Goal: Task Accomplishment & Management: Use online tool/utility

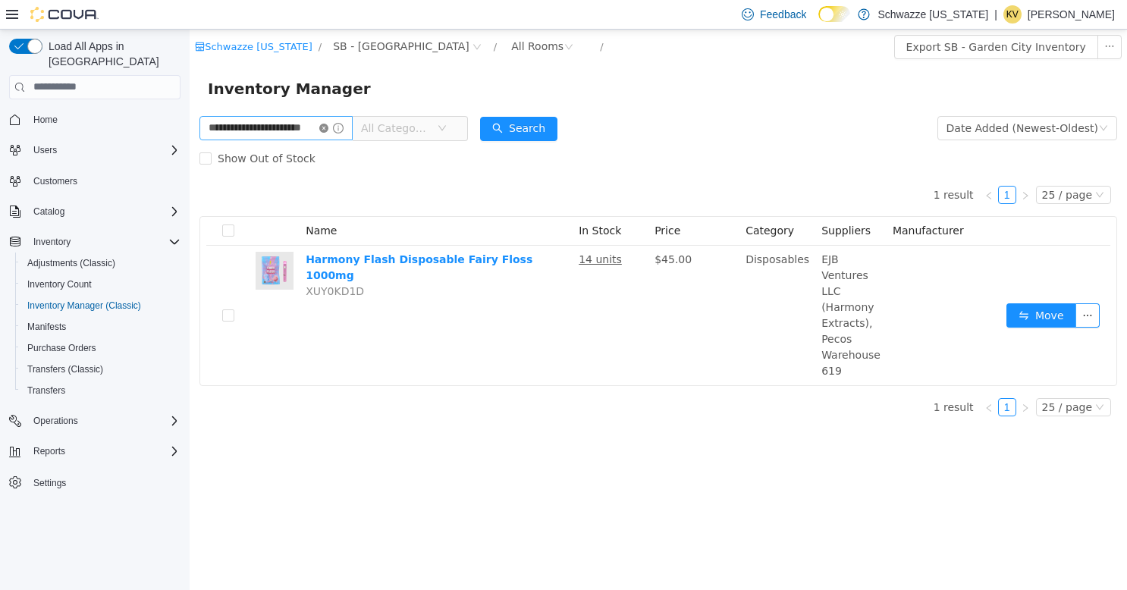
click at [328, 128] on icon "icon: close-circle" at bounding box center [323, 127] width 9 height 9
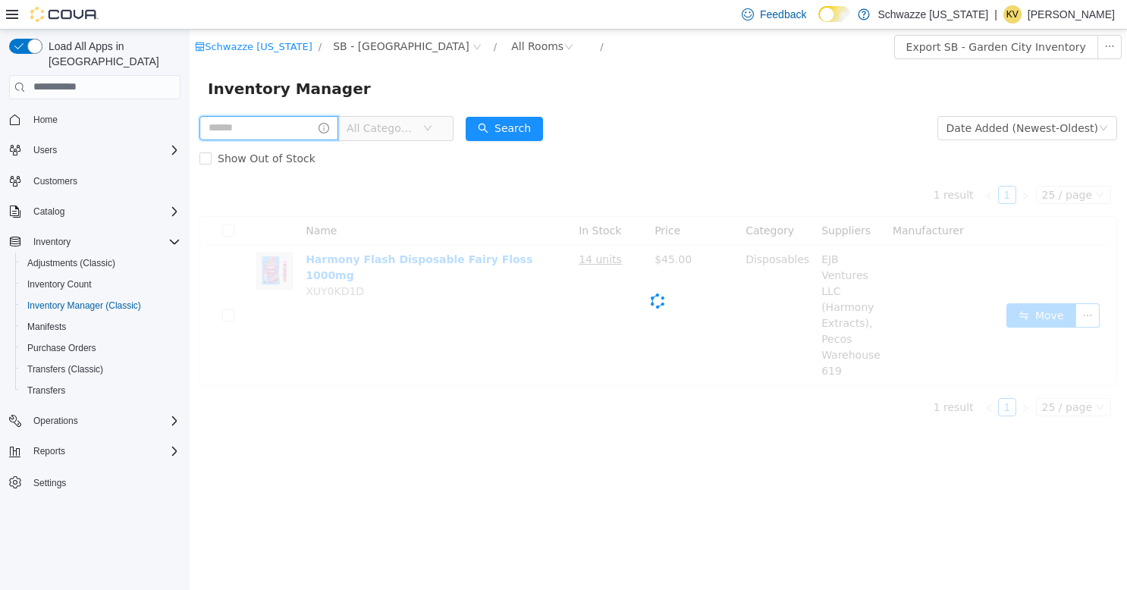
click at [296, 133] on input "text" at bounding box center [268, 127] width 139 height 24
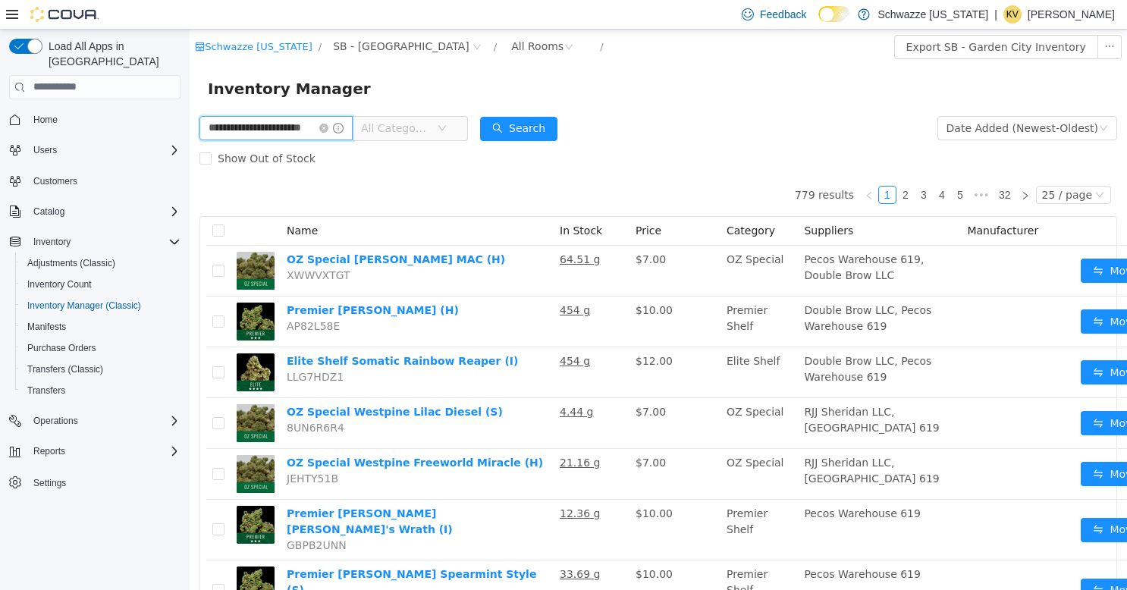
type input "**********"
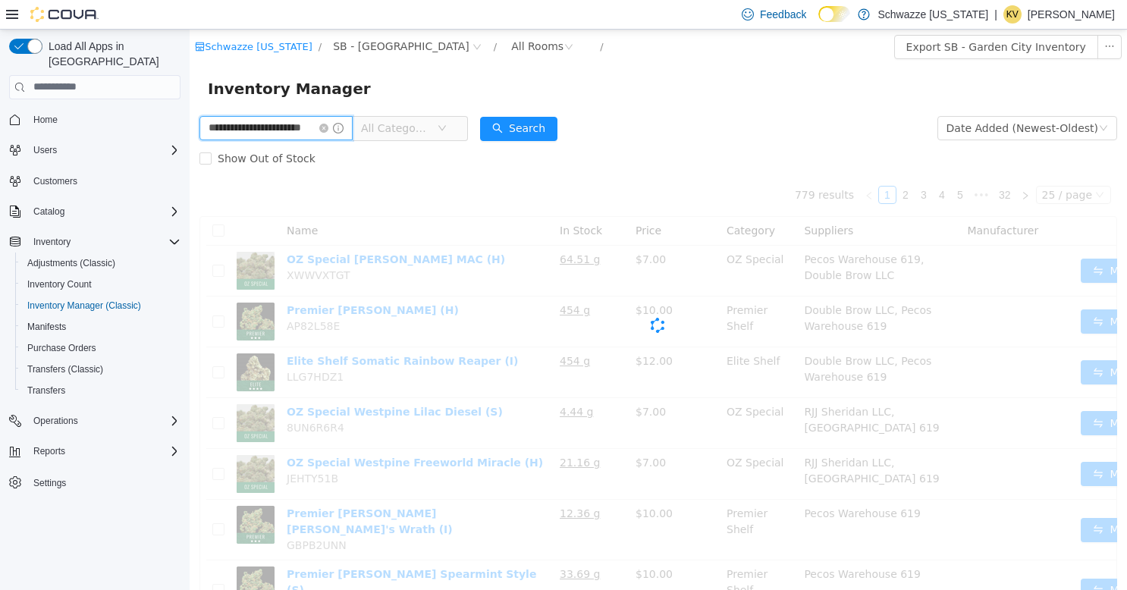
scroll to position [0, 16]
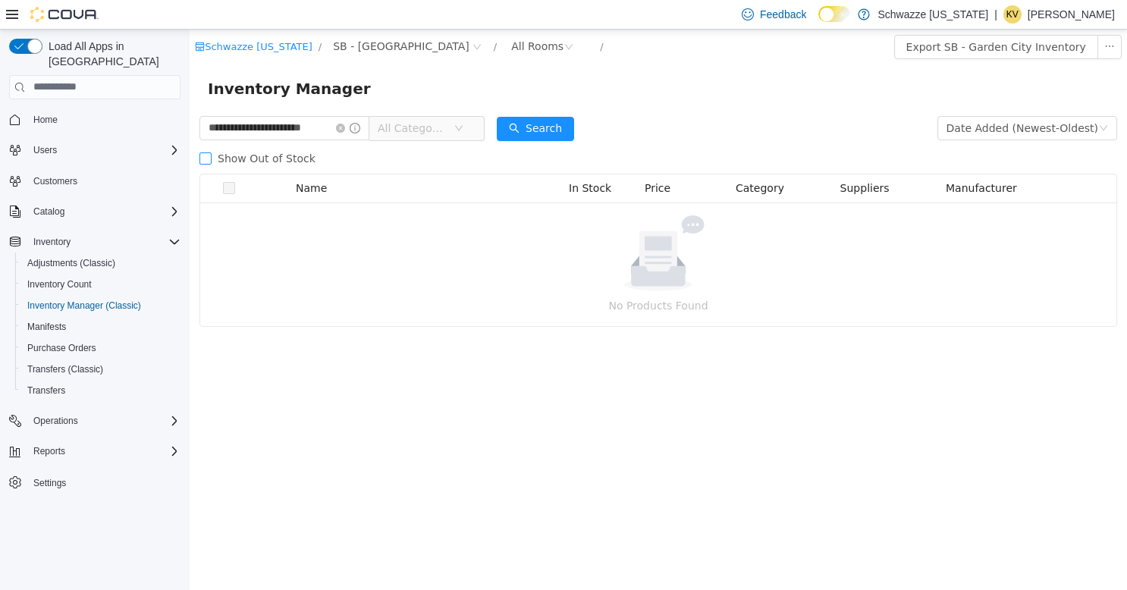
click at [211, 154] on label "Show Out of Stock" at bounding box center [260, 158] width 122 height 30
click at [340, 130] on icon "icon: close-circle" at bounding box center [340, 127] width 9 height 9
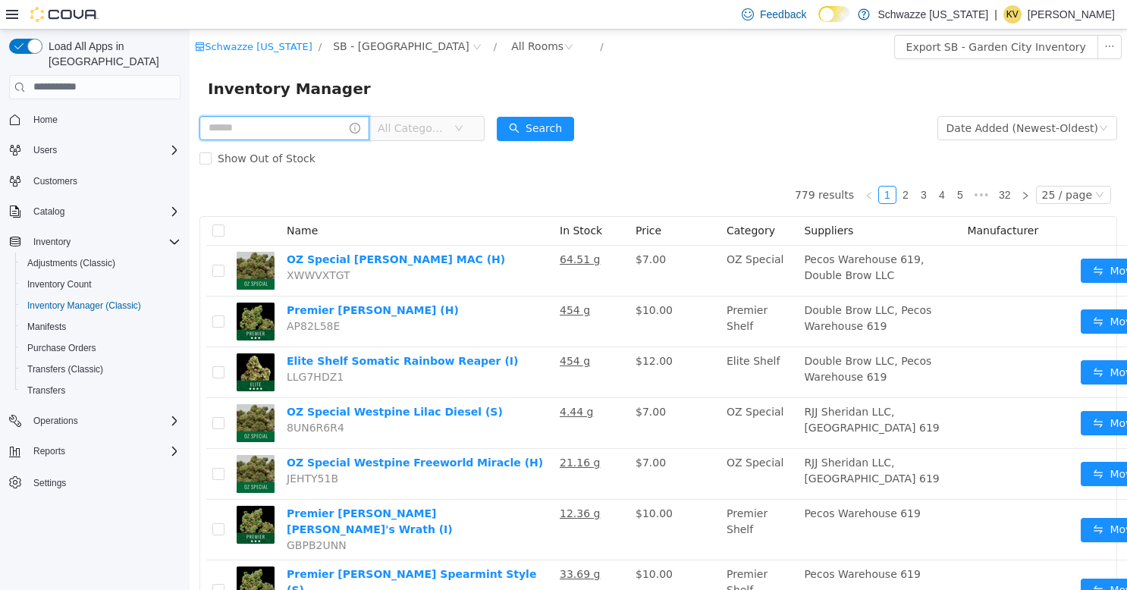
click at [311, 128] on input "text" at bounding box center [284, 127] width 170 height 24
type input "**********"
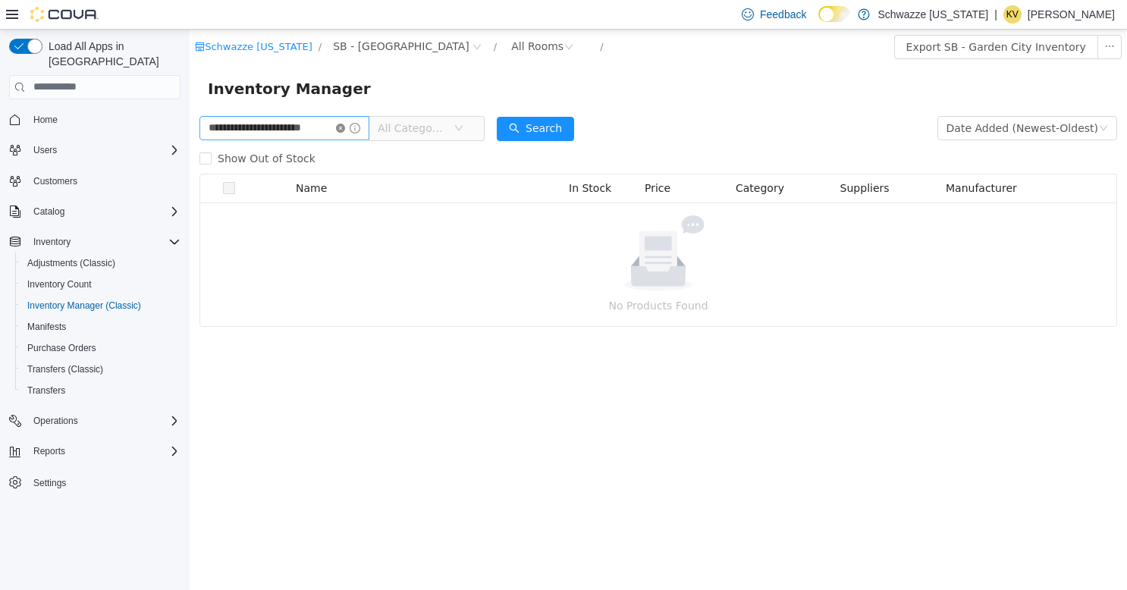
click at [343, 127] on icon "icon: close-circle" at bounding box center [340, 127] width 9 height 9
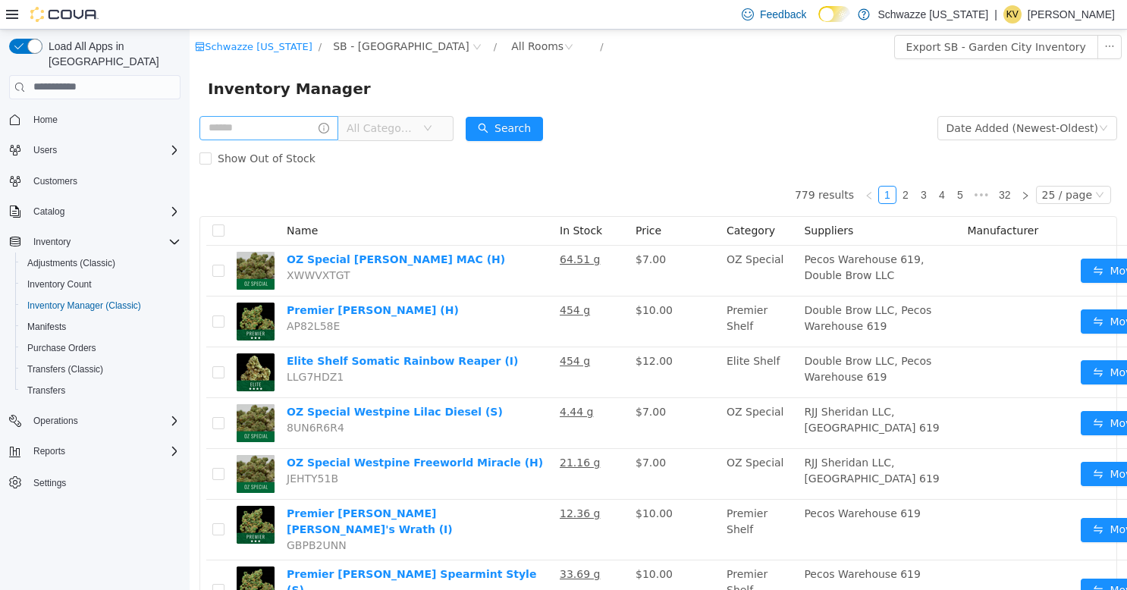
click at [291, 130] on input "text" at bounding box center [268, 127] width 139 height 24
type input "**********"
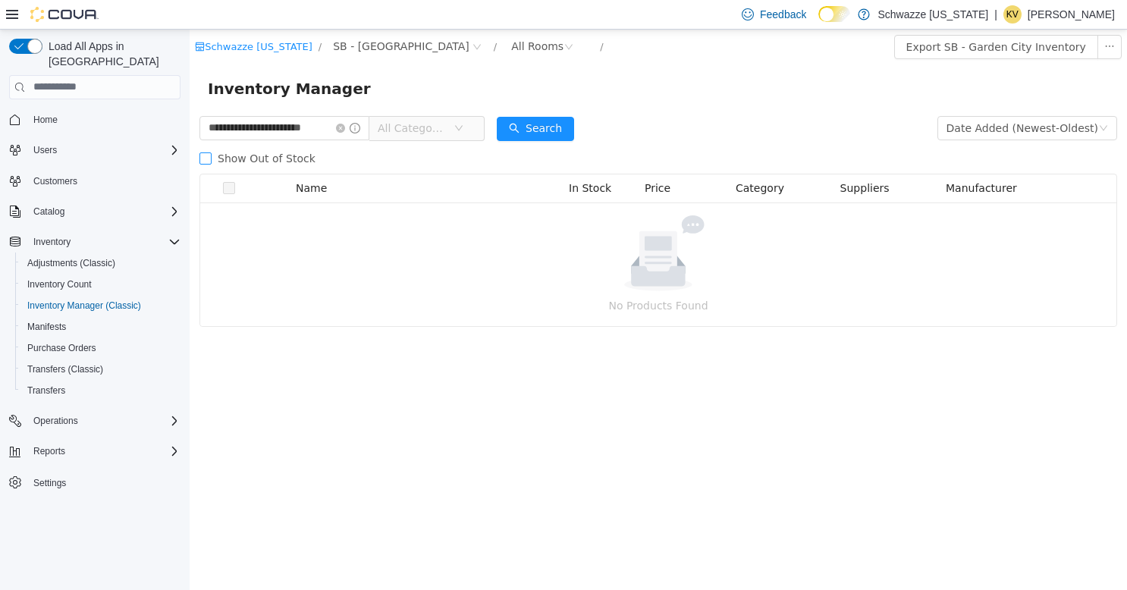
click at [212, 165] on label "Show Out of Stock" at bounding box center [260, 158] width 122 height 30
click at [344, 130] on icon "icon: close-circle" at bounding box center [340, 127] width 9 height 9
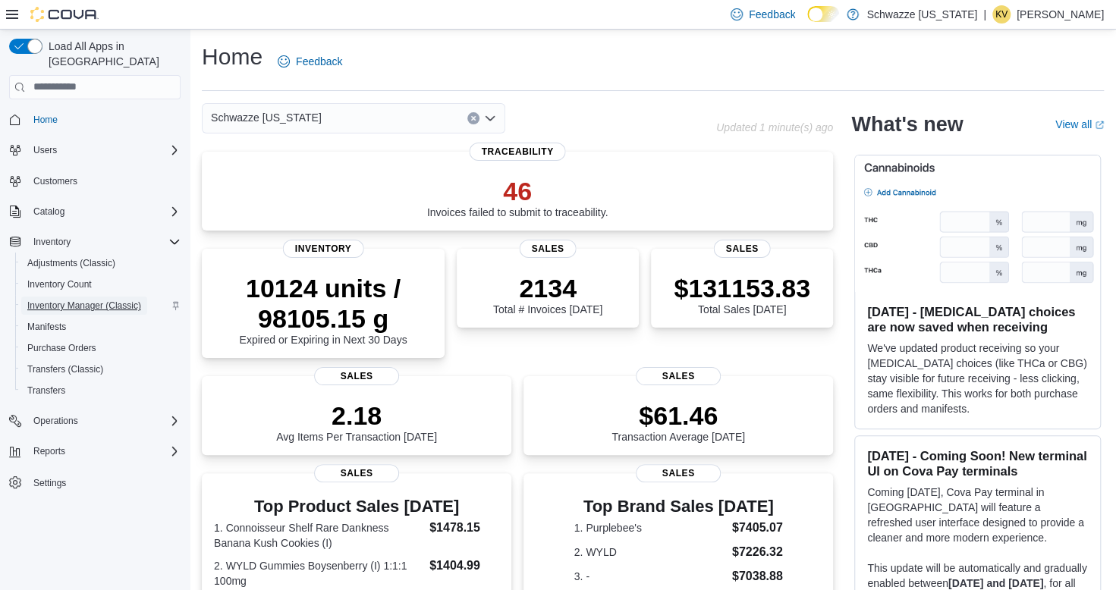
click at [108, 300] on span "Inventory Manager (Classic)" at bounding box center [84, 306] width 114 height 12
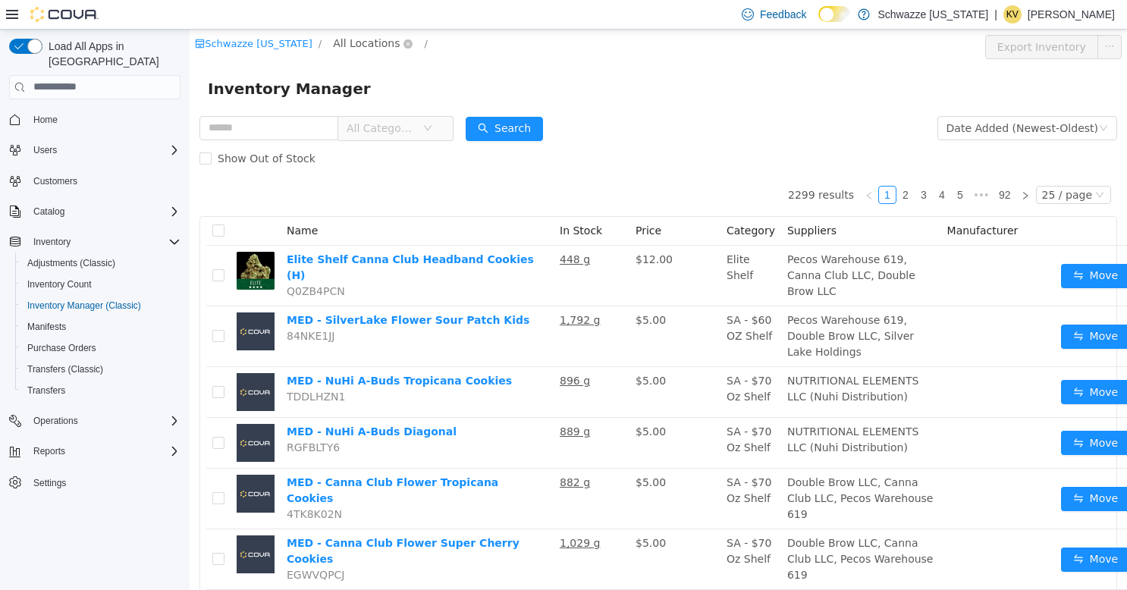
click at [350, 48] on span "All Locations" at bounding box center [366, 42] width 67 height 17
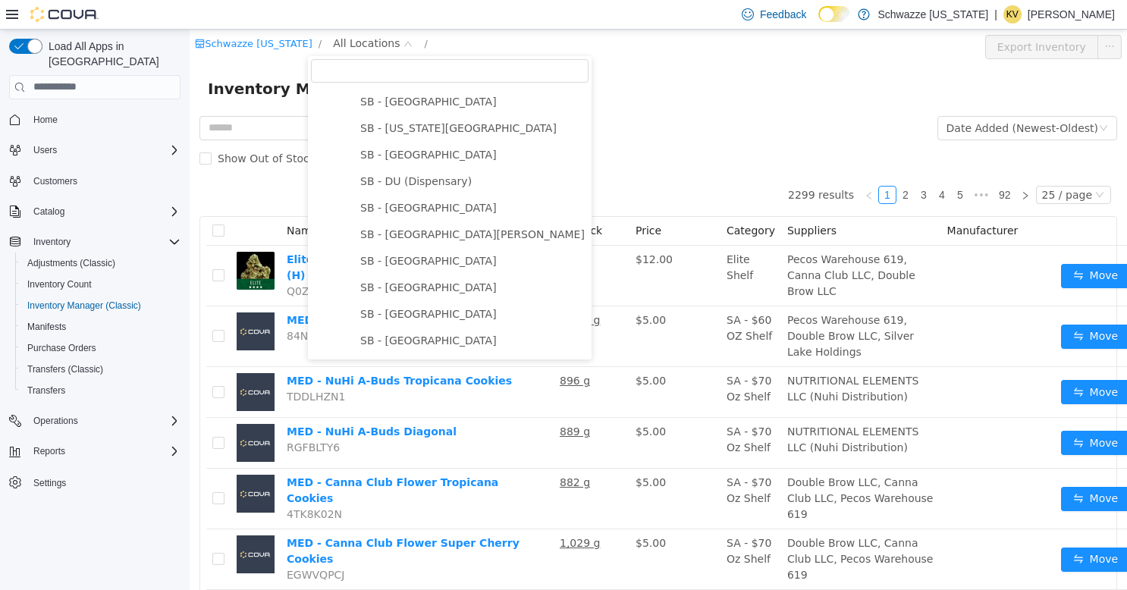
scroll to position [379, 0]
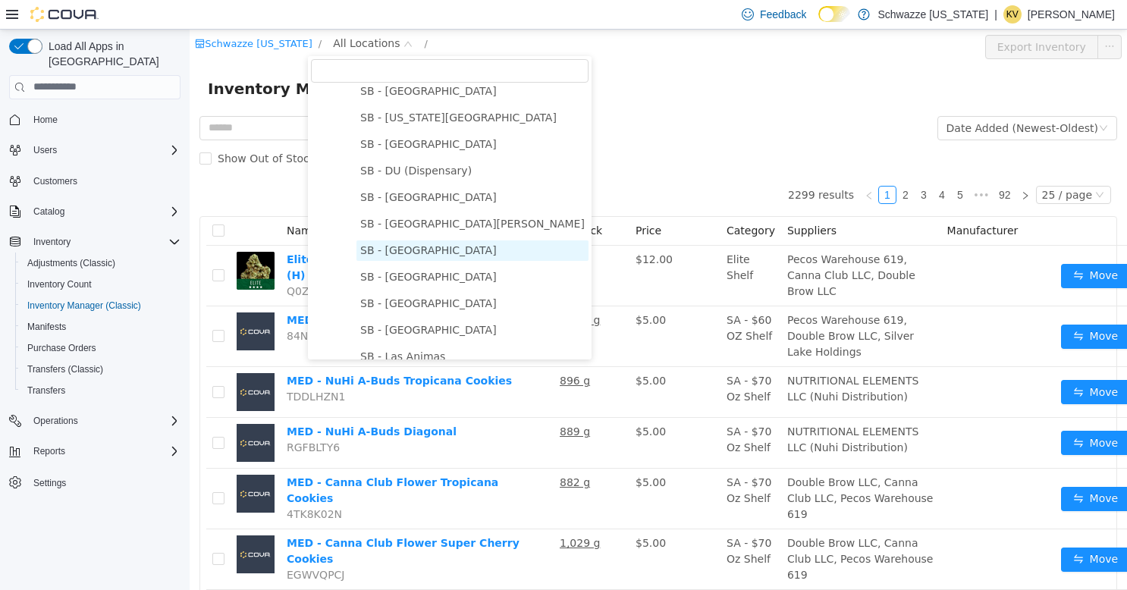
click at [402, 256] on span "SB - Garden City" at bounding box center [428, 249] width 137 height 12
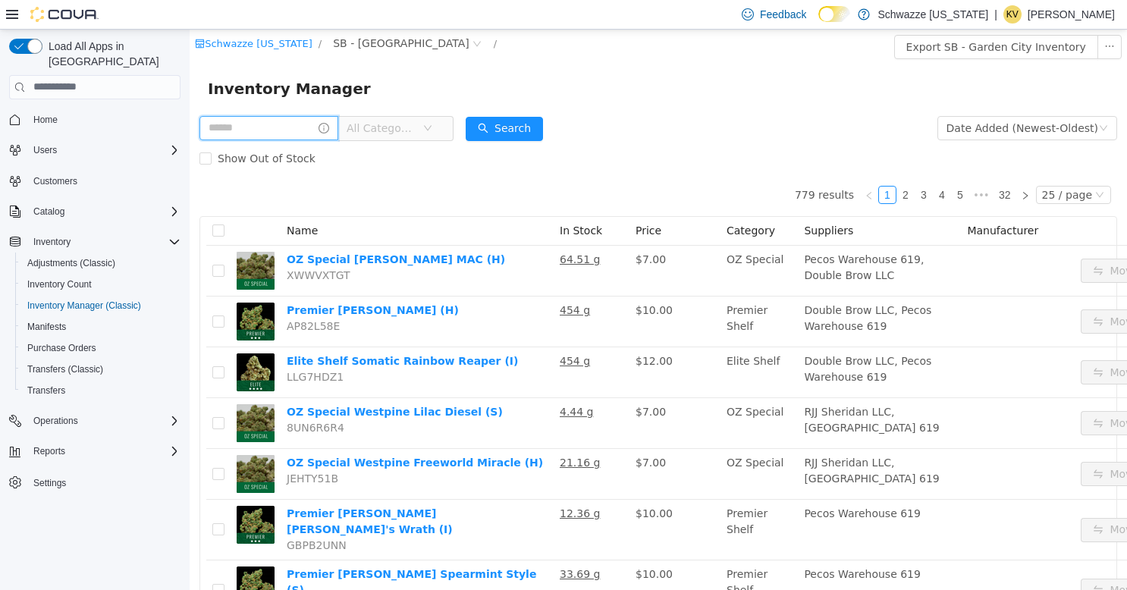
click at [284, 130] on input "text" at bounding box center [268, 127] width 139 height 24
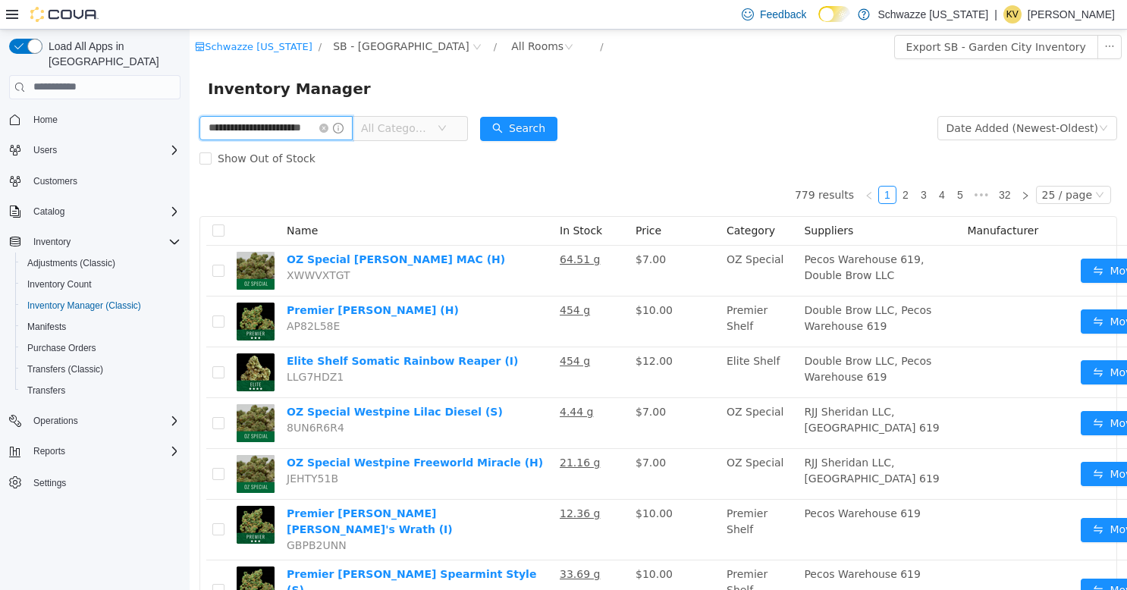
type input "**********"
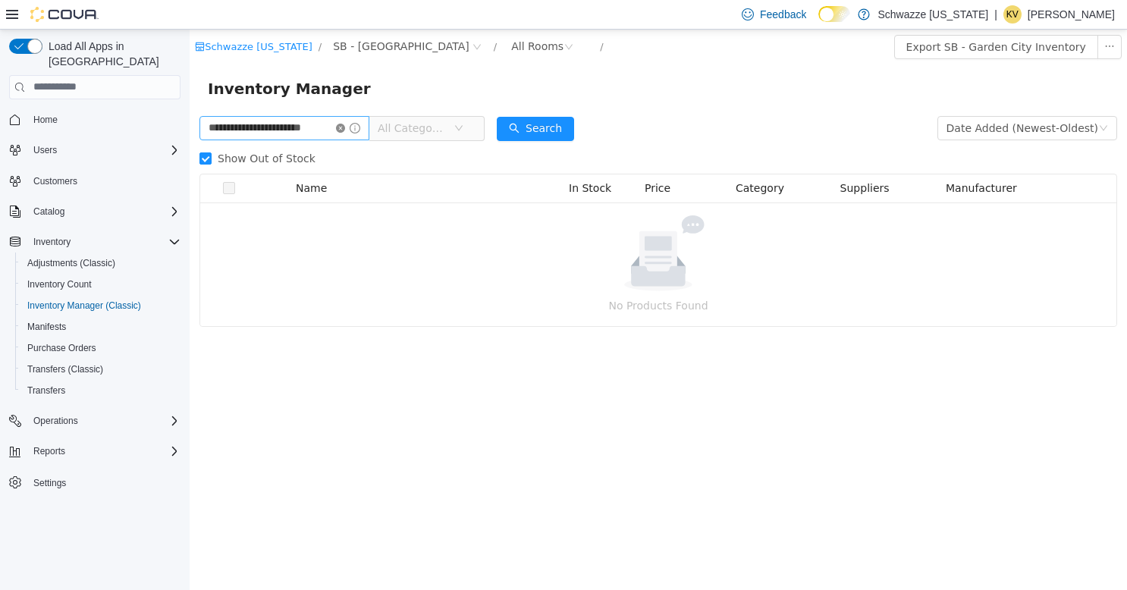
click at [341, 124] on icon "icon: close-circle" at bounding box center [340, 127] width 9 height 9
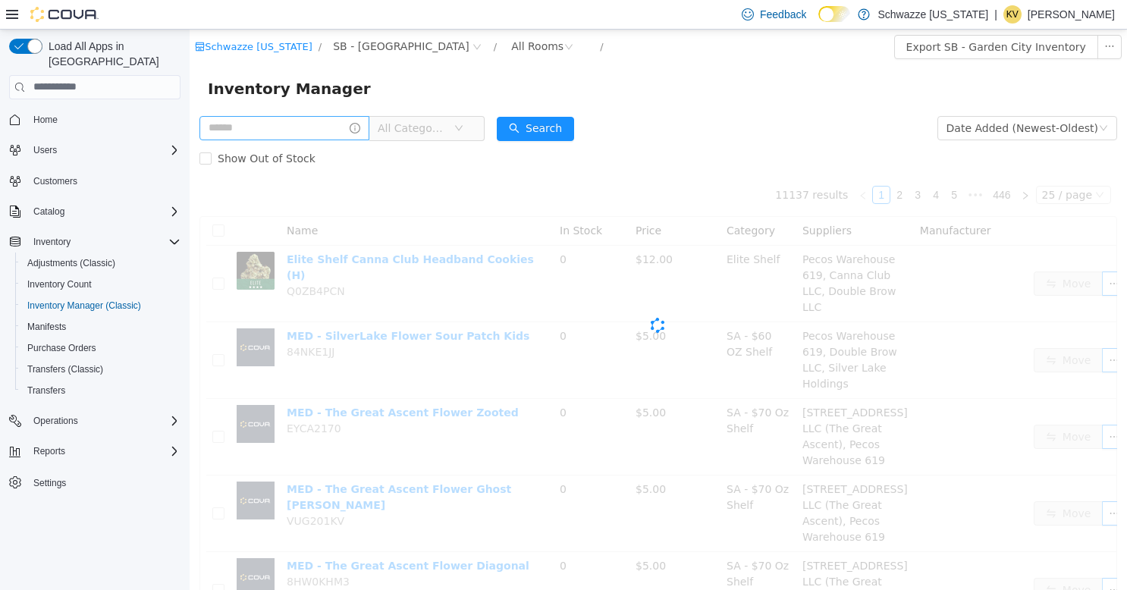
click at [489, 99] on div "Inventory Manager" at bounding box center [658, 88] width 901 height 24
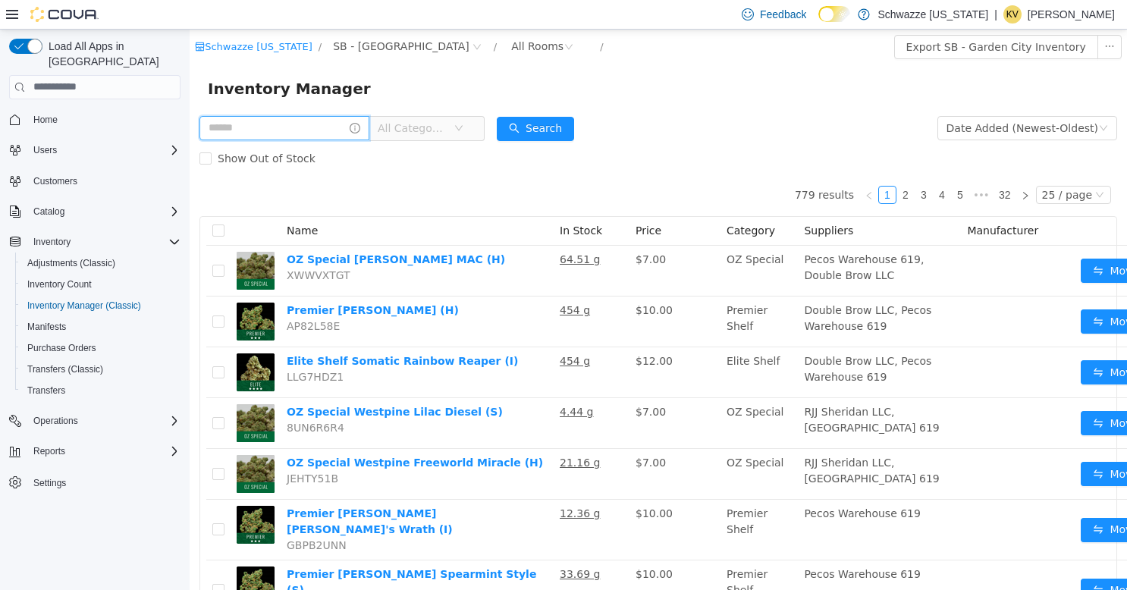
click at [261, 130] on input "text" at bounding box center [284, 127] width 170 height 24
type input "**********"
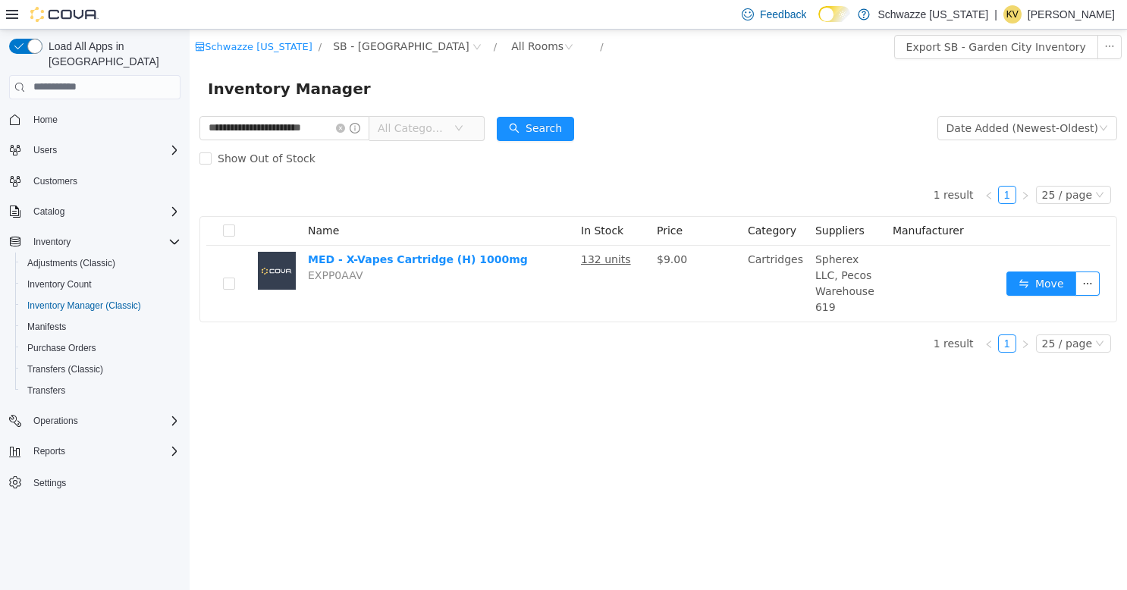
click at [840, 403] on div "**********" at bounding box center [658, 309] width 937 height 560
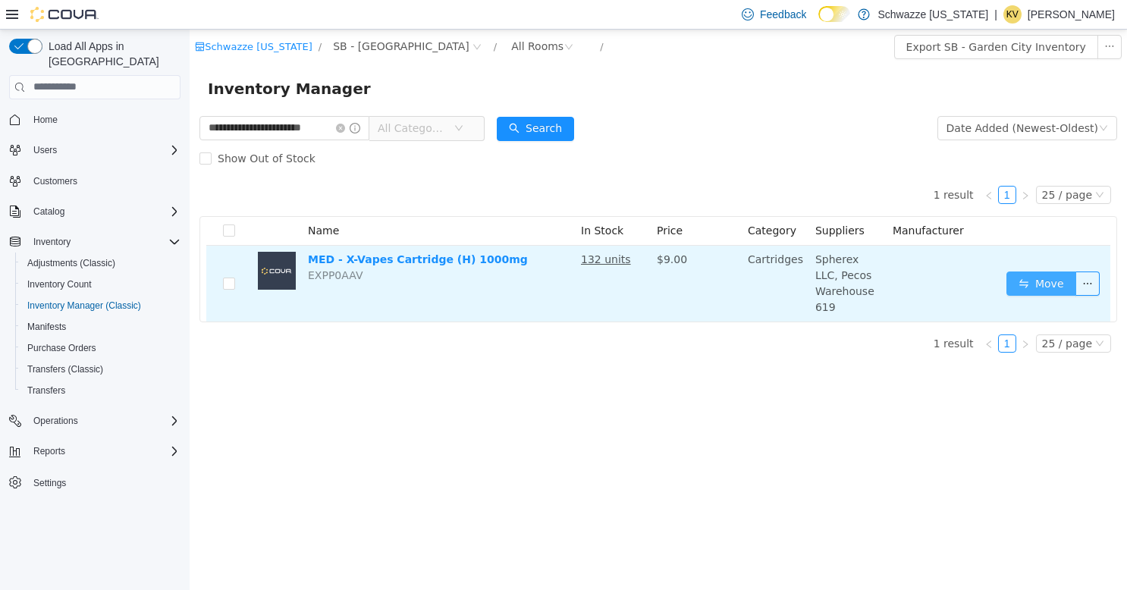
click at [1026, 273] on button "Move" at bounding box center [1041, 283] width 70 height 24
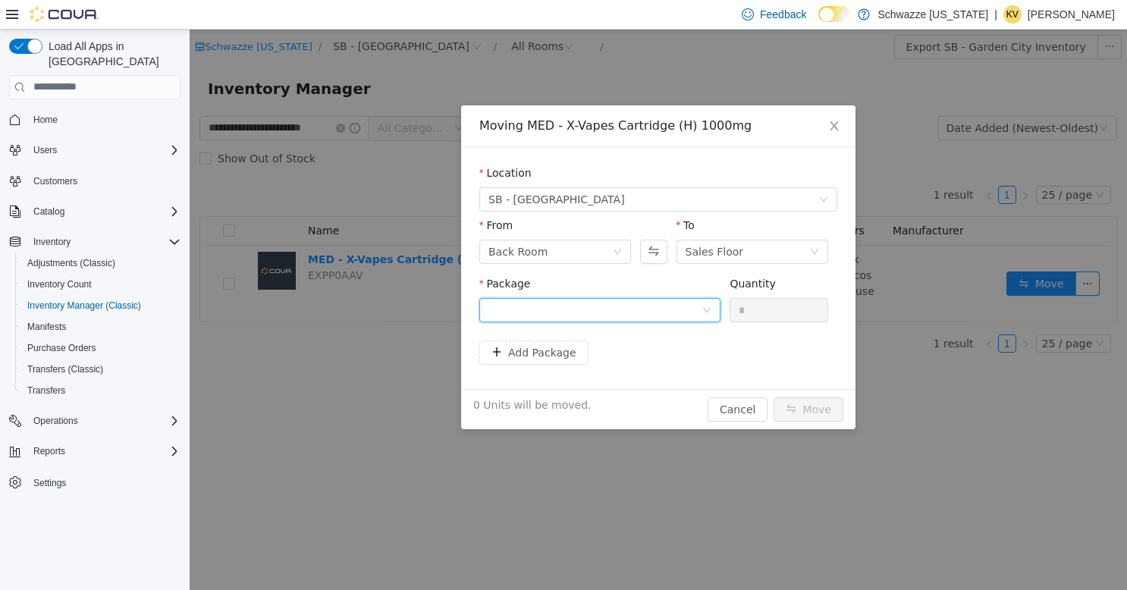
click at [644, 307] on div at bounding box center [594, 309] width 213 height 23
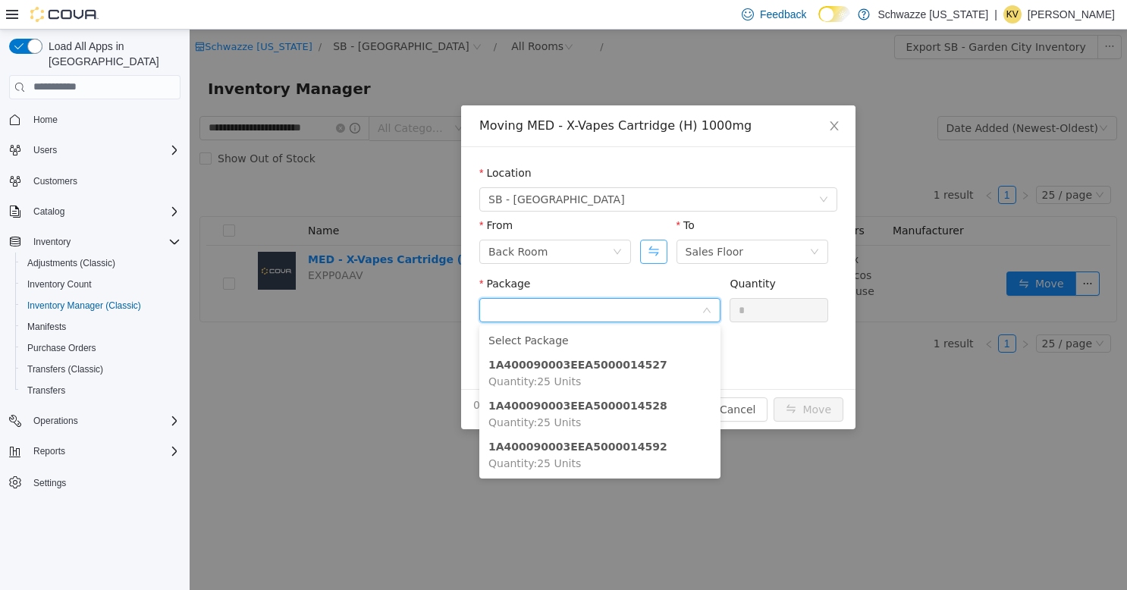
click at [658, 248] on button "Swap" at bounding box center [653, 251] width 27 height 24
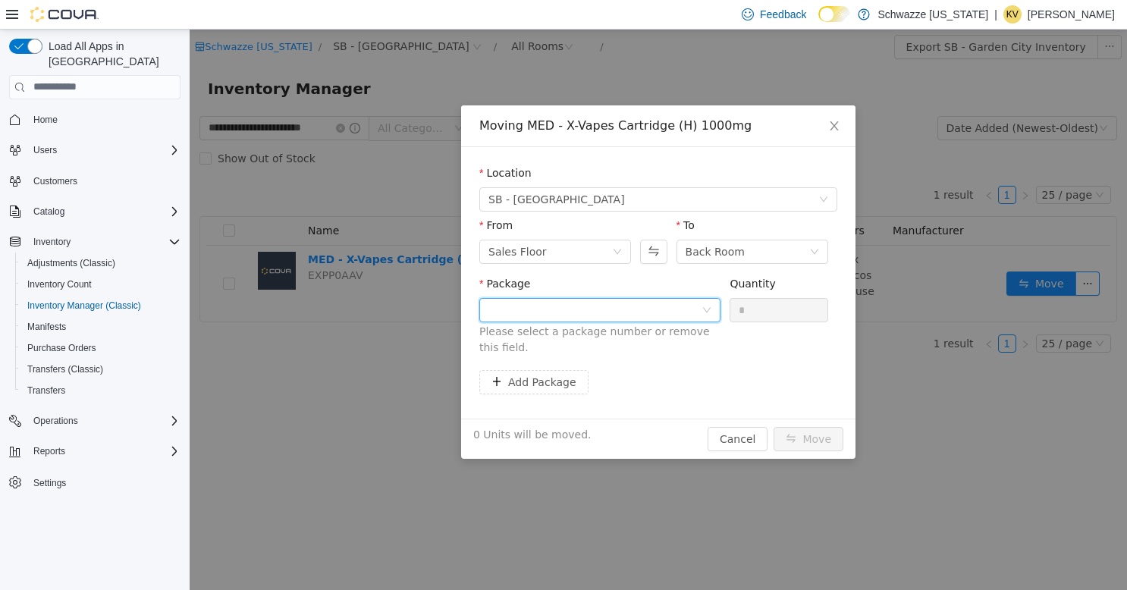
click at [657, 303] on div at bounding box center [594, 309] width 213 height 23
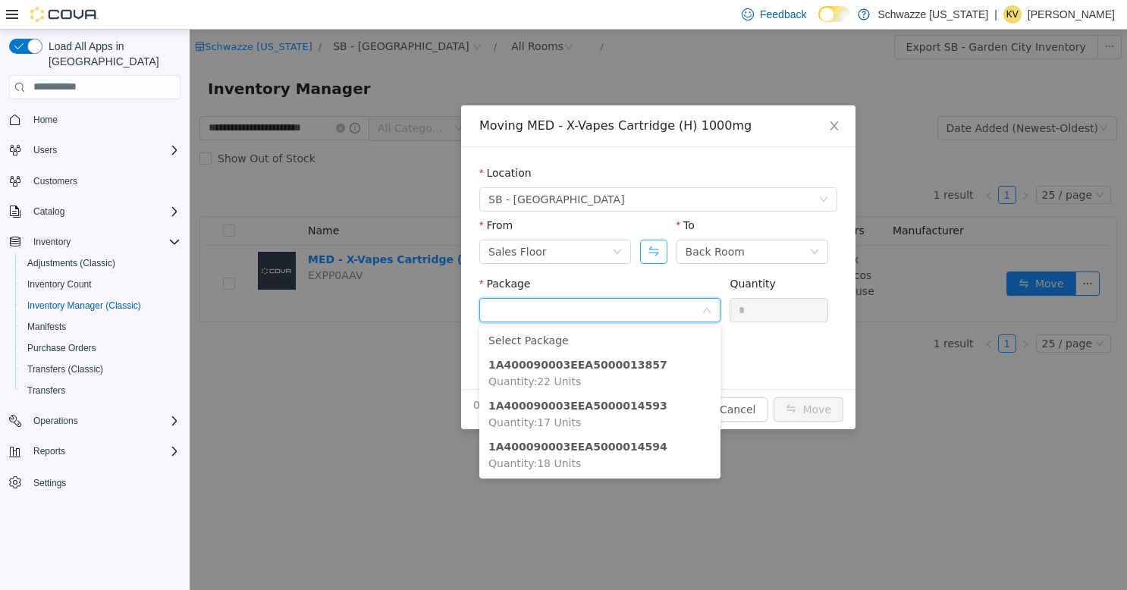
click at [651, 256] on button "Swap" at bounding box center [653, 251] width 27 height 24
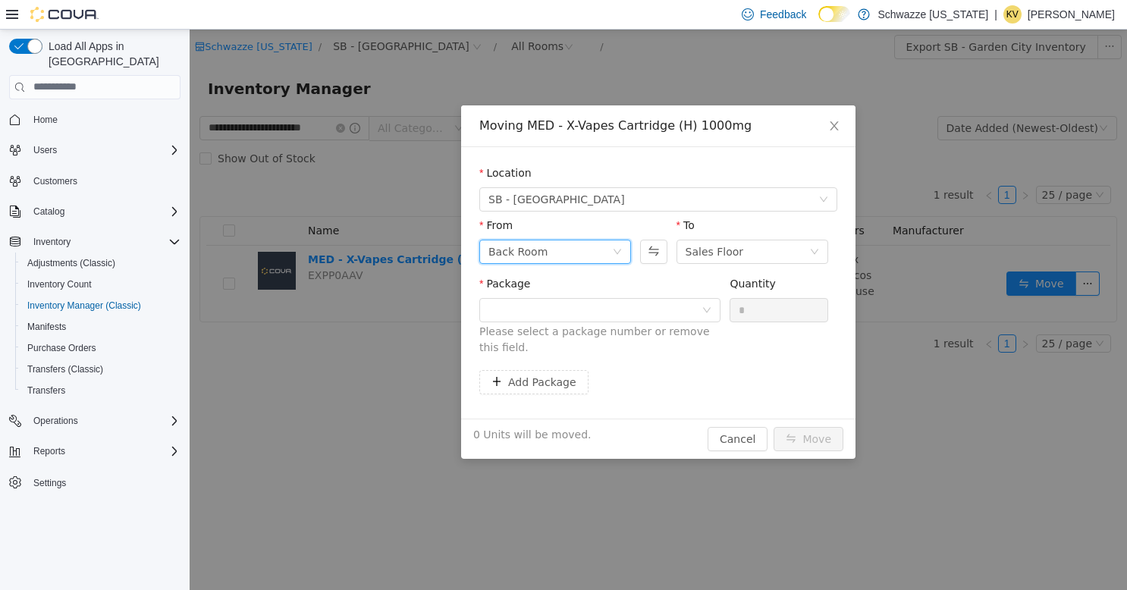
click at [613, 256] on div "Back Room" at bounding box center [555, 251] width 152 height 24
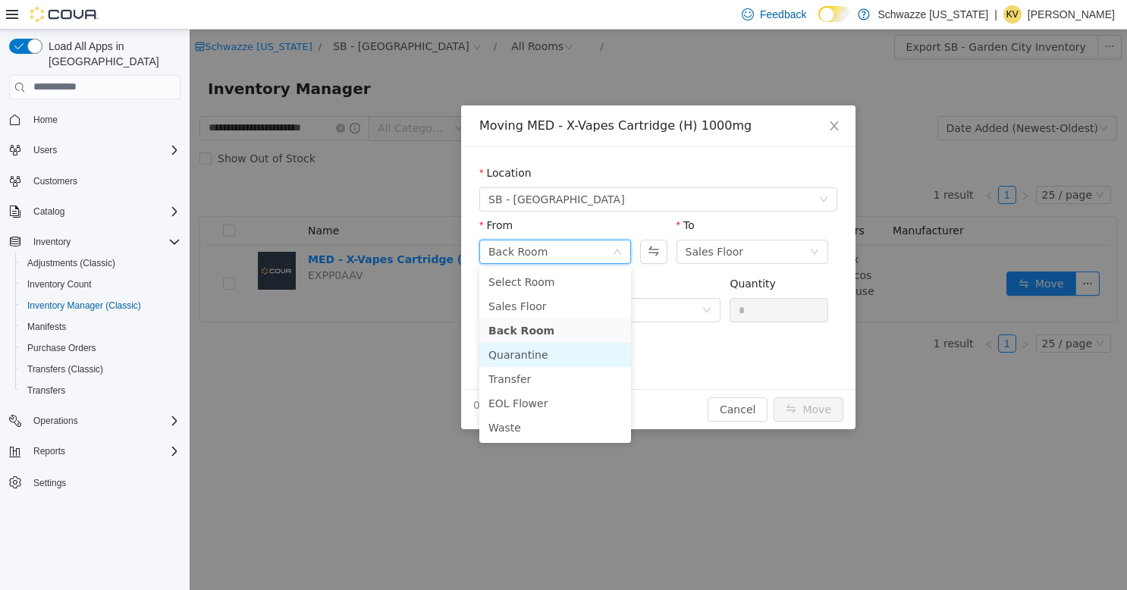
click at [541, 349] on li "Quarantine" at bounding box center [555, 354] width 152 height 24
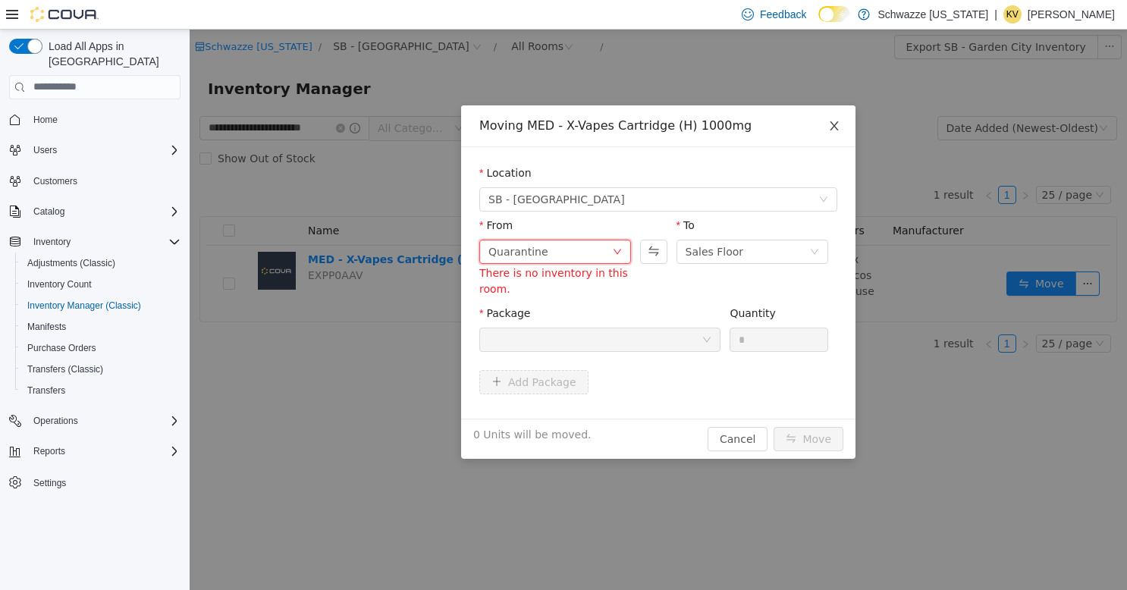
click at [833, 124] on icon "icon: close" at bounding box center [834, 125] width 12 height 12
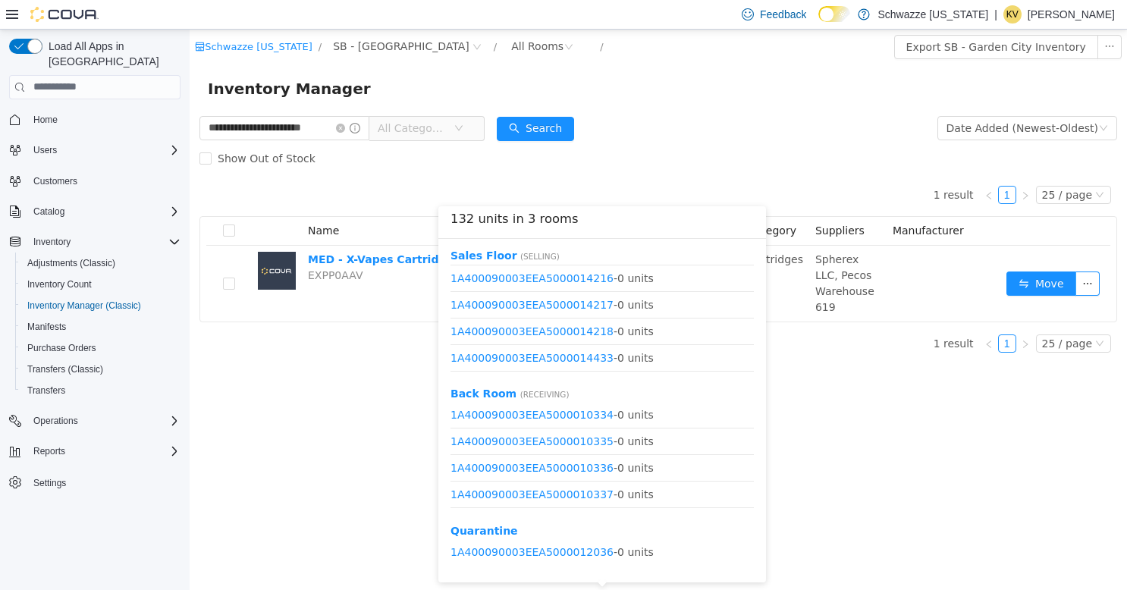
scroll to position [1138, 0]
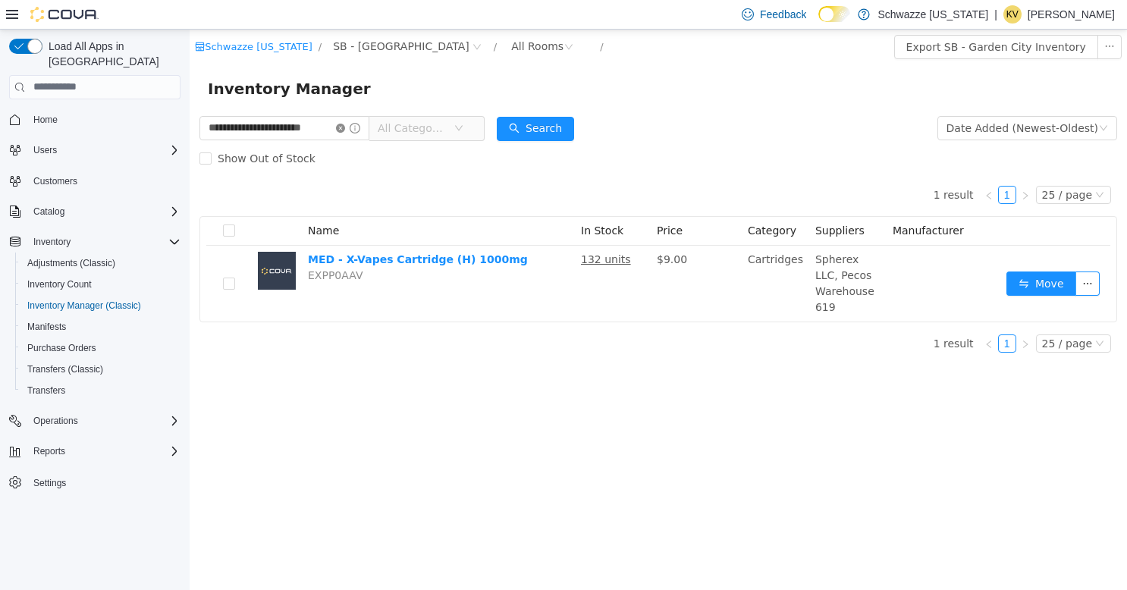
click at [341, 129] on icon "icon: close-circle" at bounding box center [340, 127] width 9 height 9
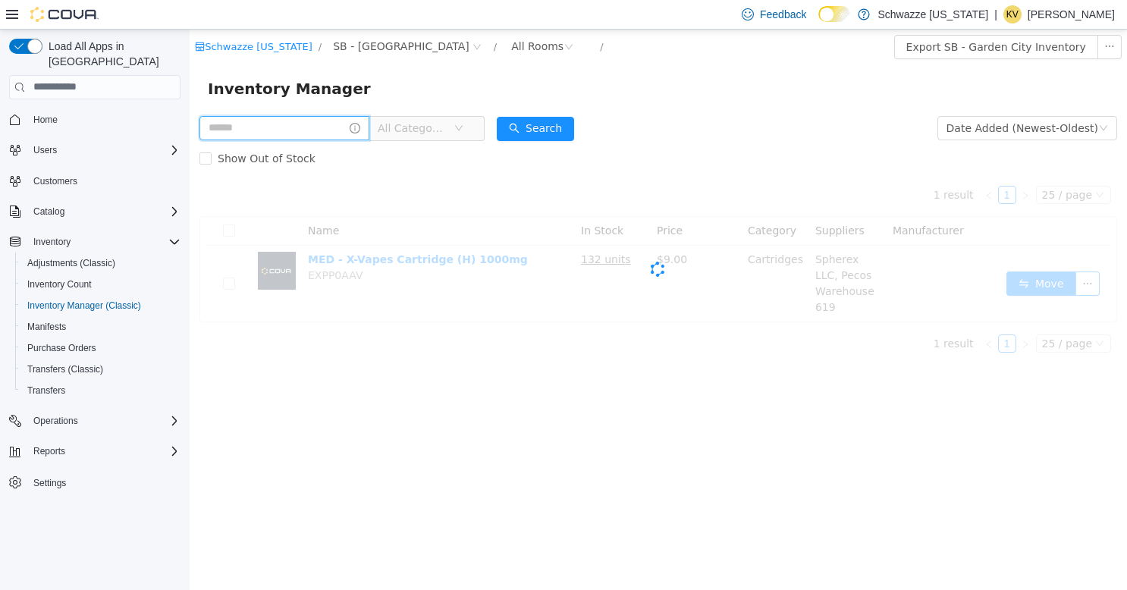
click at [297, 128] on input "text" at bounding box center [284, 127] width 170 height 24
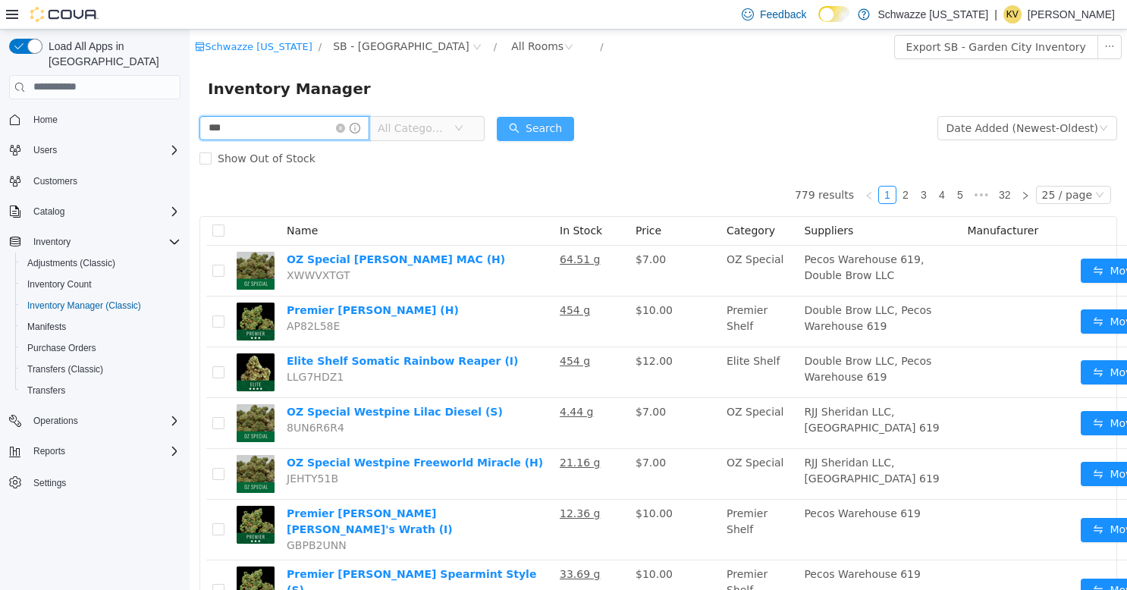
type input "***"
click at [528, 133] on button "Search" at bounding box center [535, 128] width 77 height 24
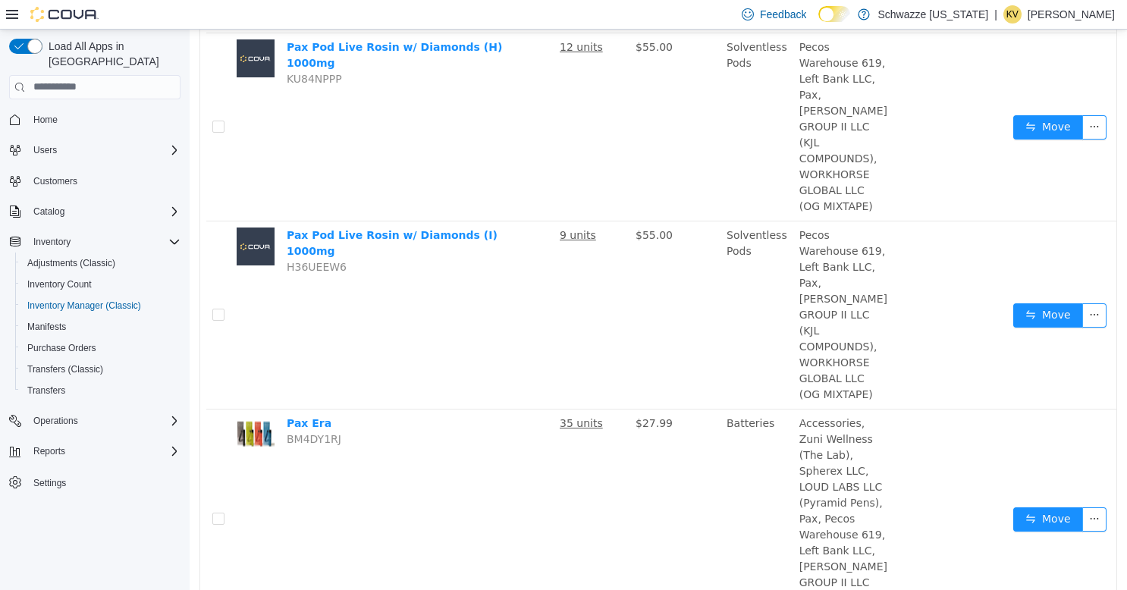
scroll to position [1156, 0]
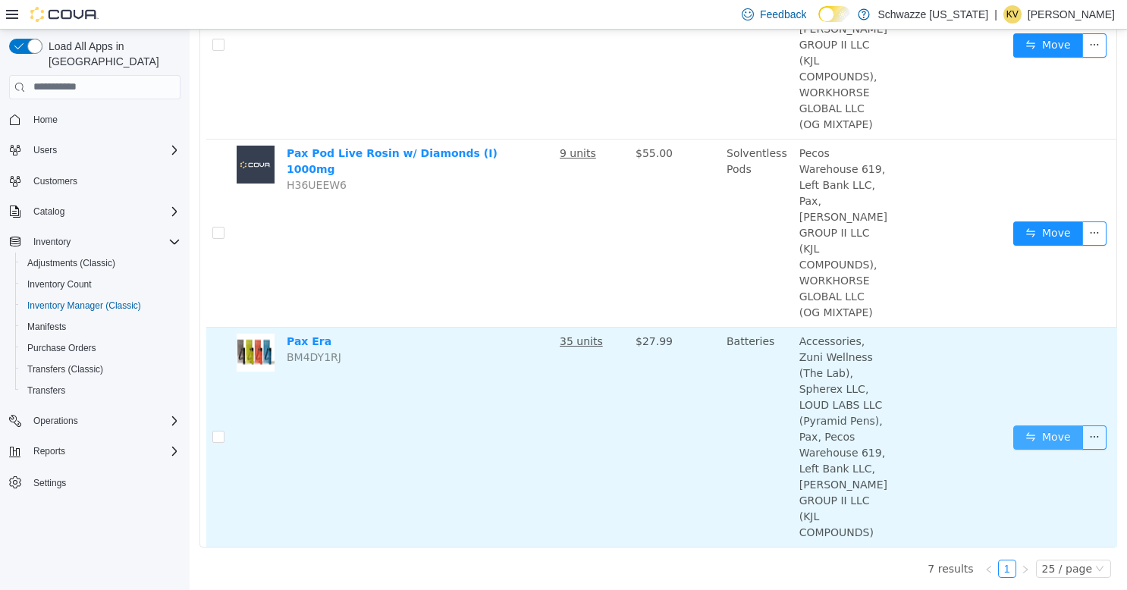
click at [1018, 428] on button "Move" at bounding box center [1048, 437] width 70 height 24
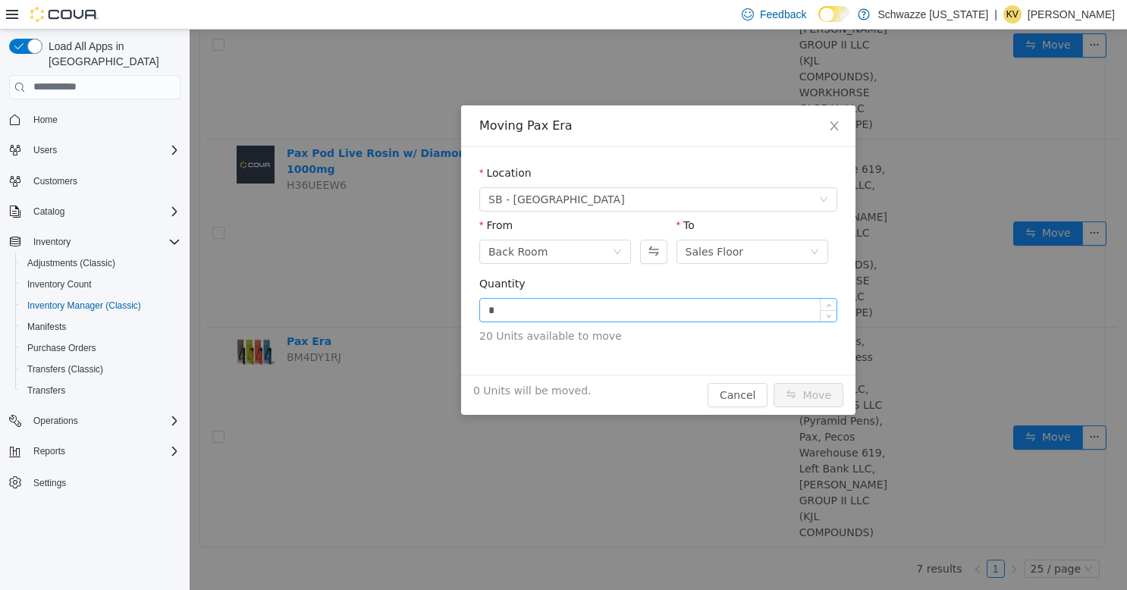
click at [678, 316] on input "*" at bounding box center [658, 309] width 356 height 23
type input "*"
type input "**"
click at [796, 392] on button "Move" at bounding box center [809, 394] width 70 height 24
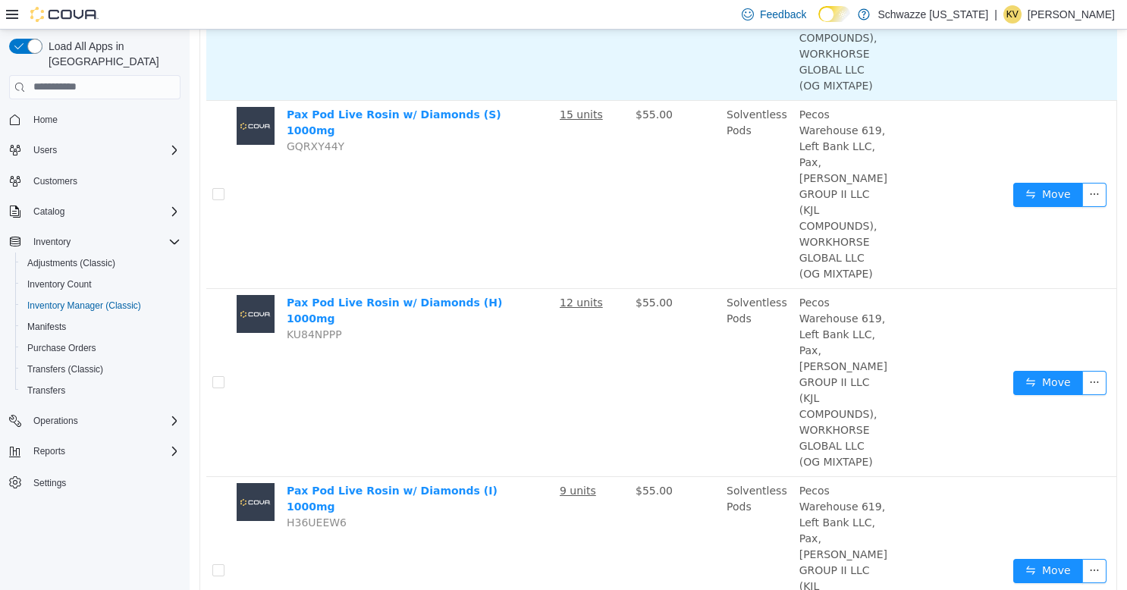
scroll to position [701, 0]
